Goal: Navigation & Orientation: Go to known website

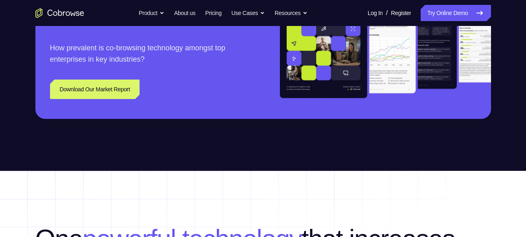
scroll to position [1024, 0]
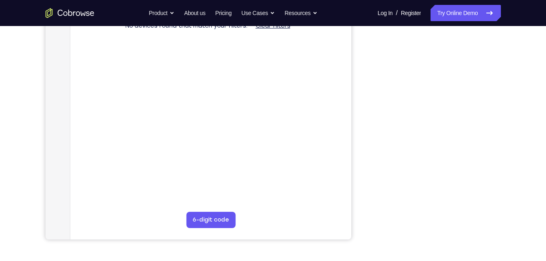
scroll to position [141, 0]
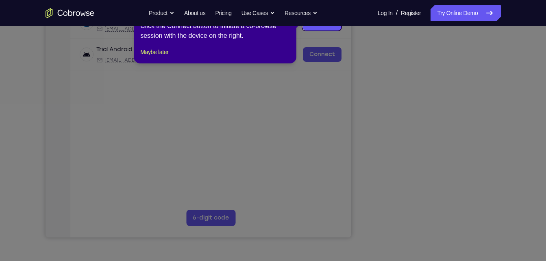
click at [477, 186] on icon at bounding box center [276, 130] width 552 height 261
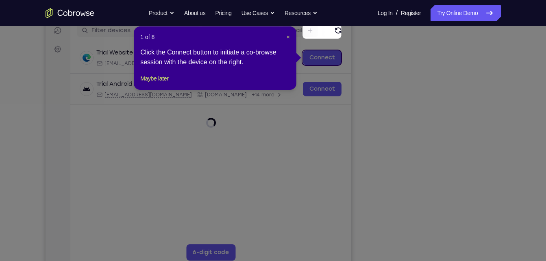
scroll to position [97, 0]
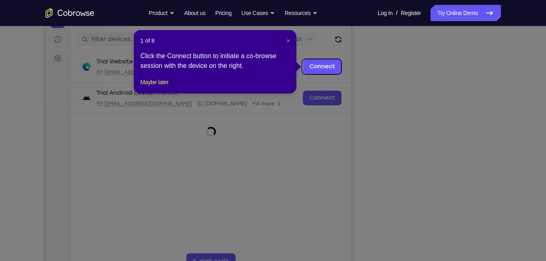
click at [289, 37] on span "×" at bounding box center [288, 40] width 3 height 7
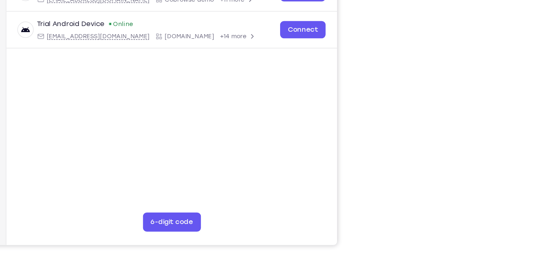
scroll to position [131, 0]
